Goal: Transaction & Acquisition: Purchase product/service

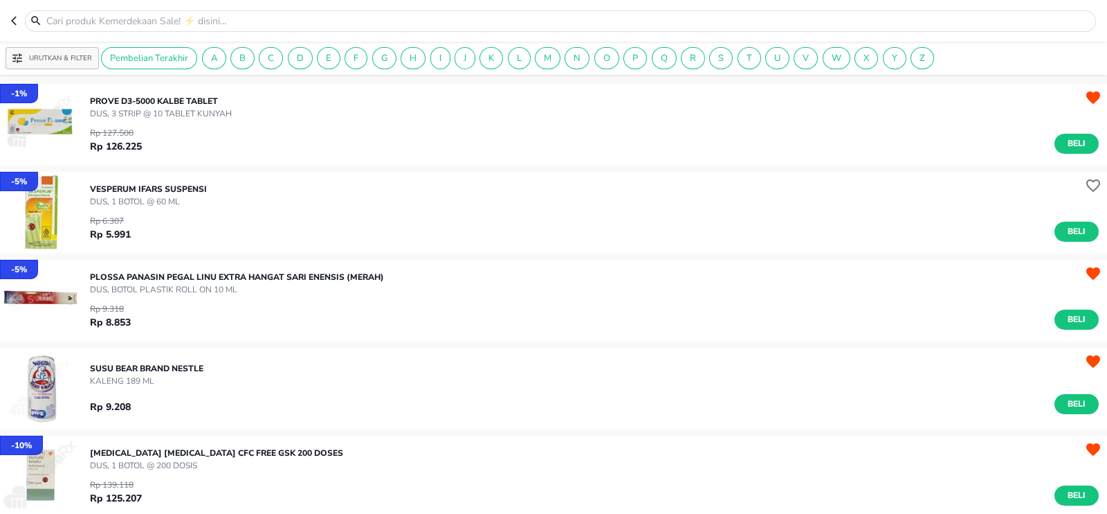
click at [20, 23] on icon "button" at bounding box center [16, 20] width 11 height 11
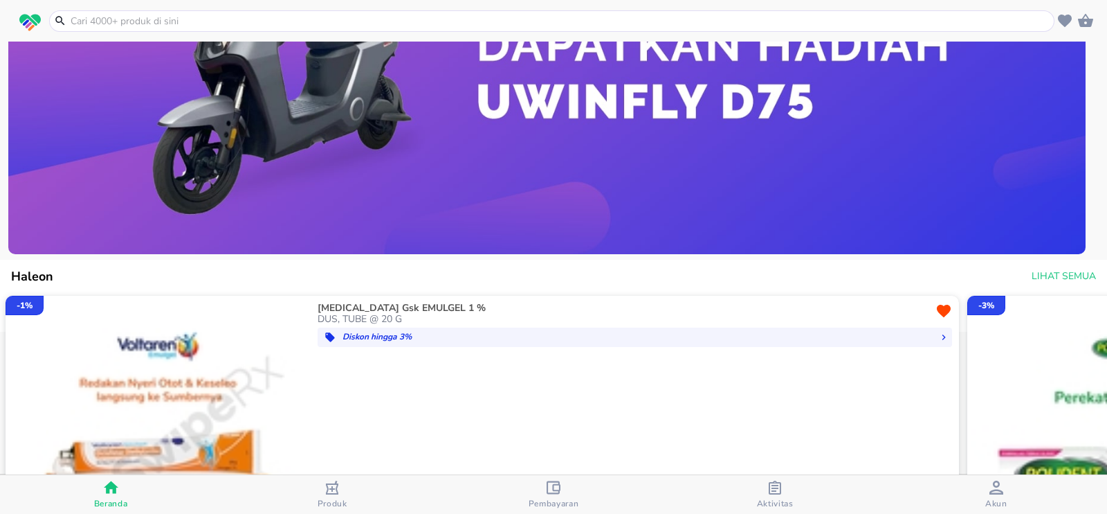
scroll to position [993, 0]
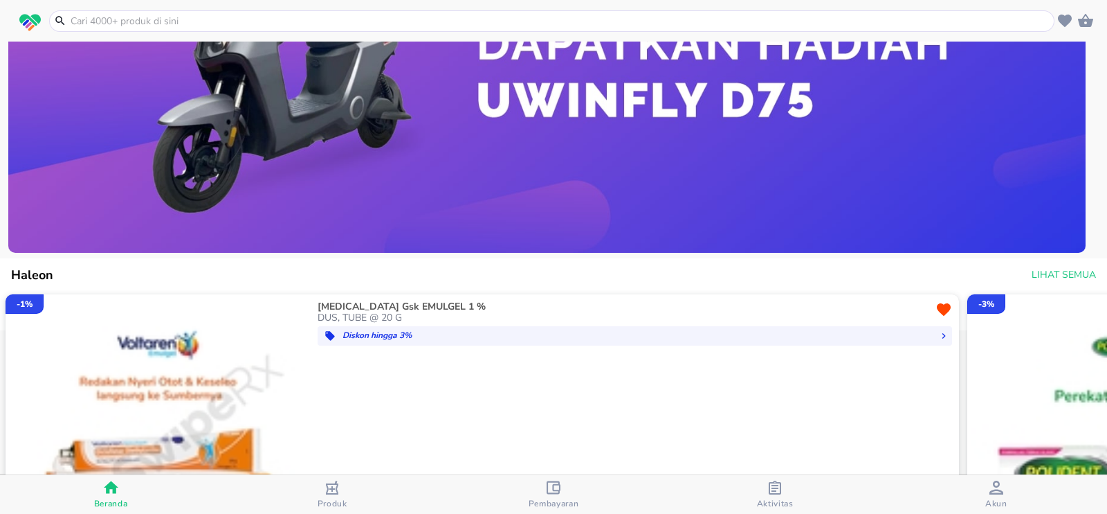
click at [1044, 268] on span "Lihat Semua" at bounding box center [1064, 274] width 64 height 17
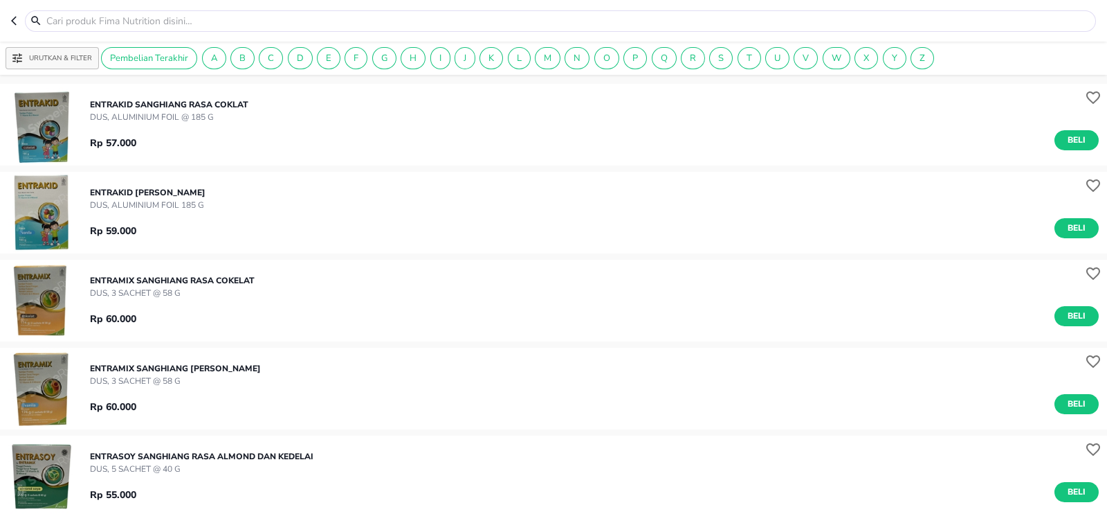
click at [117, 19] on input "text" at bounding box center [569, 21] width 1048 height 15
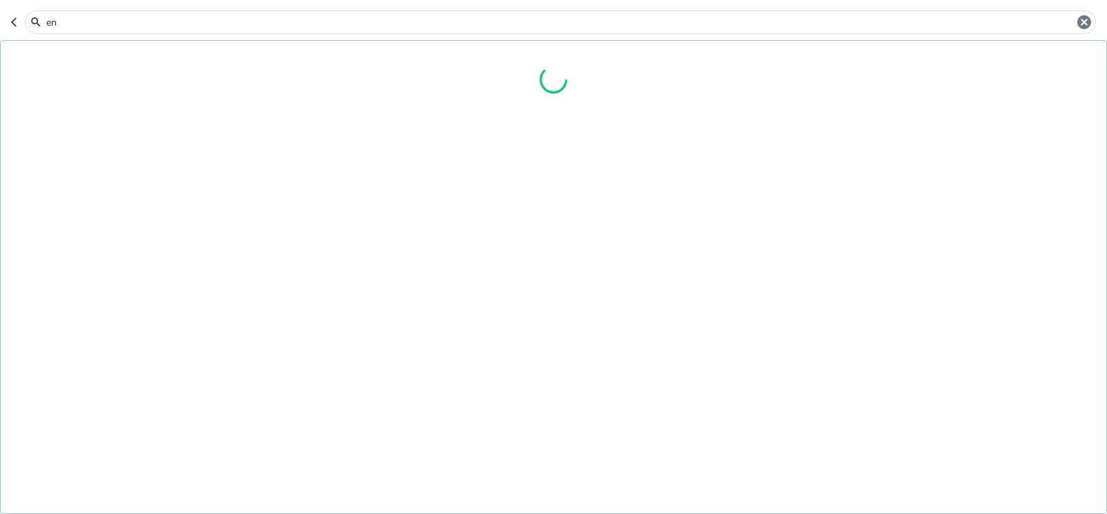
type input "e"
type input "peptisol"
